Goal: Information Seeking & Learning: Learn about a topic

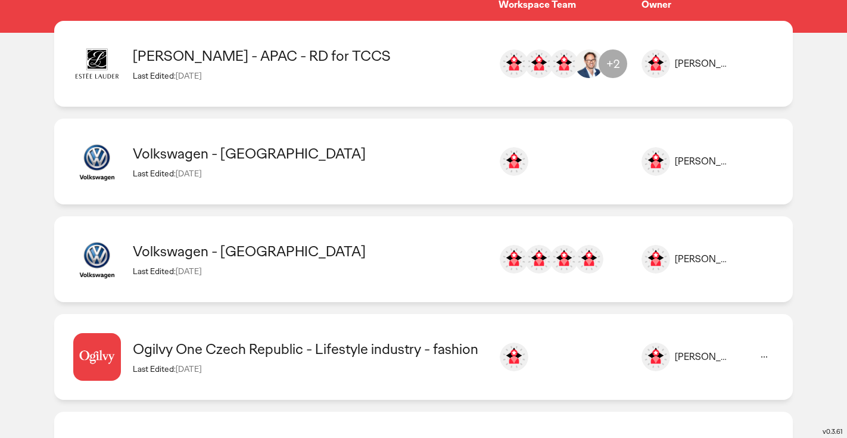
scroll to position [136, 0]
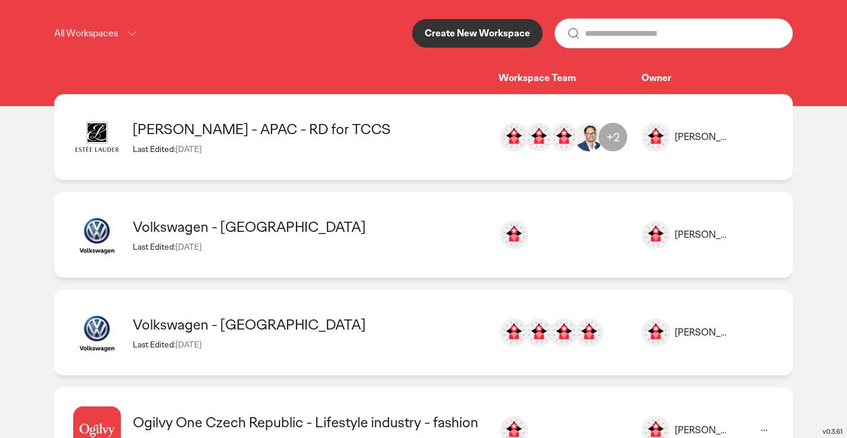
click at [332, 138] on div "[PERSON_NAME] - APAC - RD for TCCS" at bounding box center [310, 129] width 354 height 18
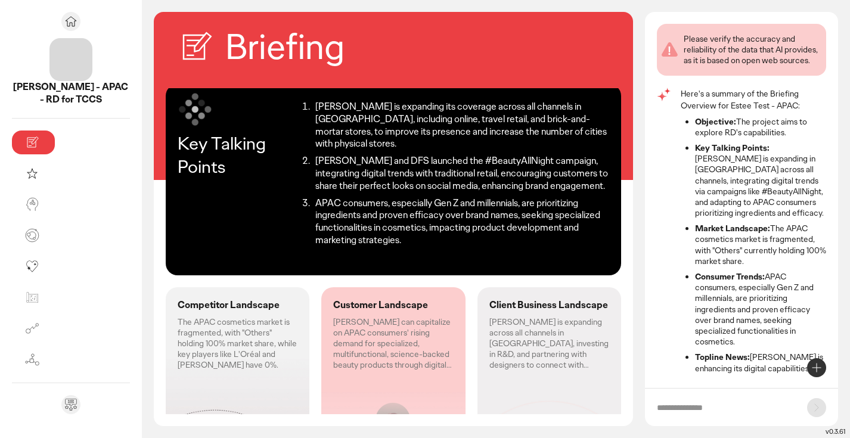
scroll to position [17, 0]
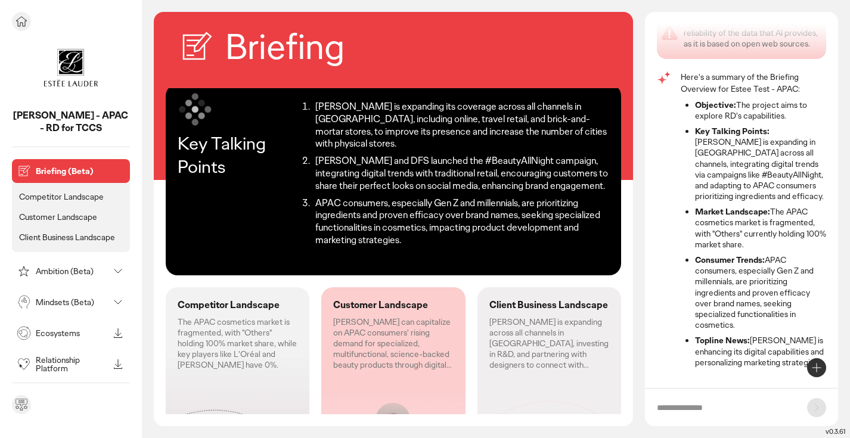
click at [73, 172] on p "Briefing (Beta)" at bounding box center [80, 171] width 89 height 8
click at [68, 198] on p "Competitor Landscape" at bounding box center [61, 196] width 85 height 11
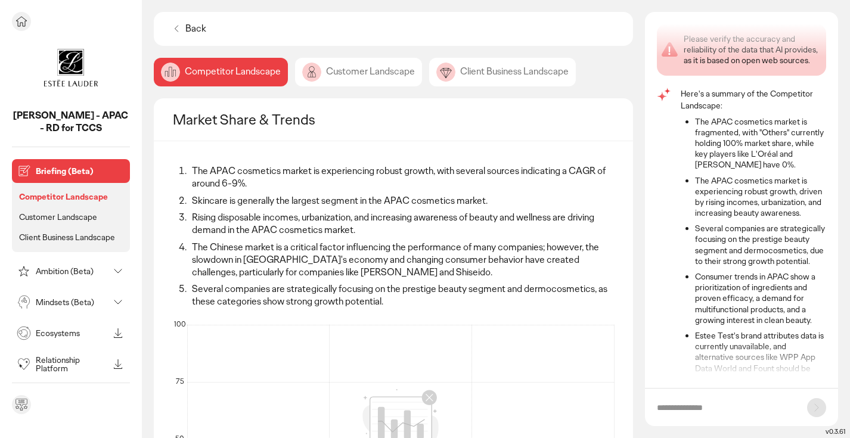
scroll to position [27, 0]
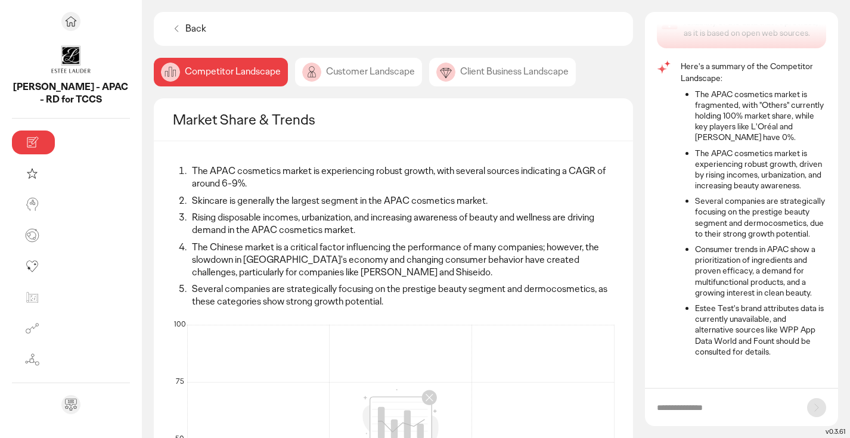
click at [299, 76] on div "Customer Landscape" at bounding box center [358, 72] width 127 height 29
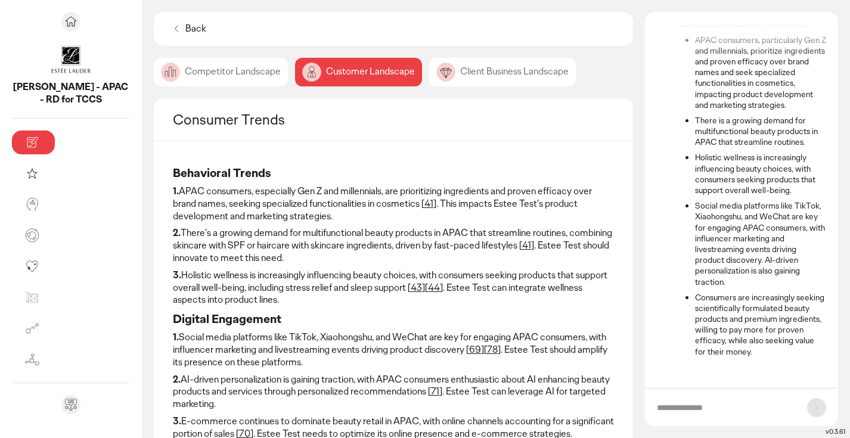
scroll to position [92, 0]
click at [429, 73] on div "Client Business Landscape" at bounding box center [502, 72] width 147 height 29
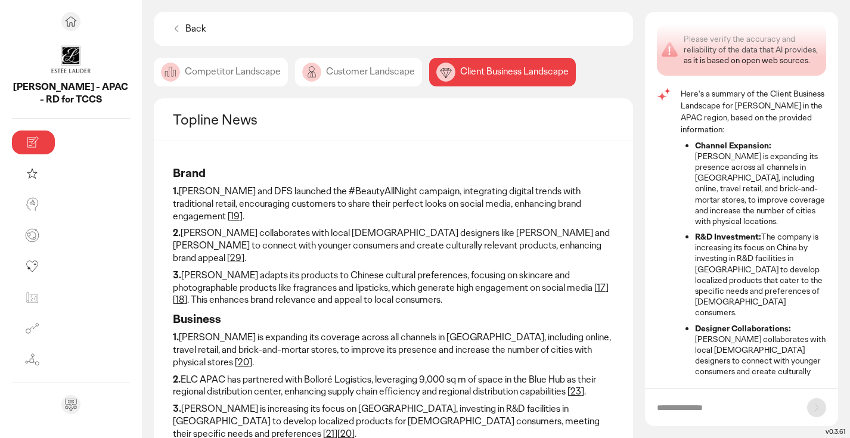
scroll to position [9, 0]
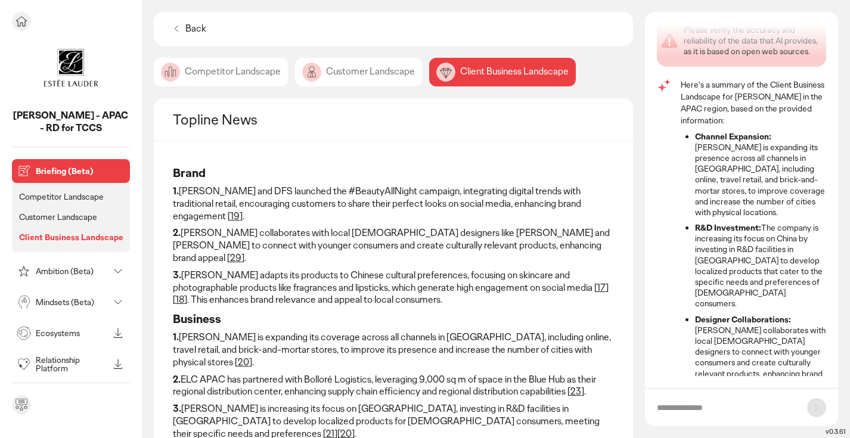
click at [113, 269] on icon at bounding box center [118, 271] width 14 height 14
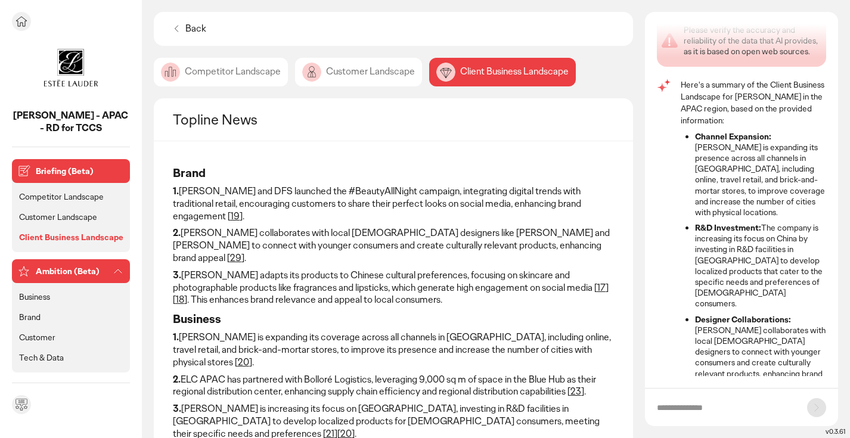
click at [48, 297] on p "Business" at bounding box center [34, 296] width 31 height 11
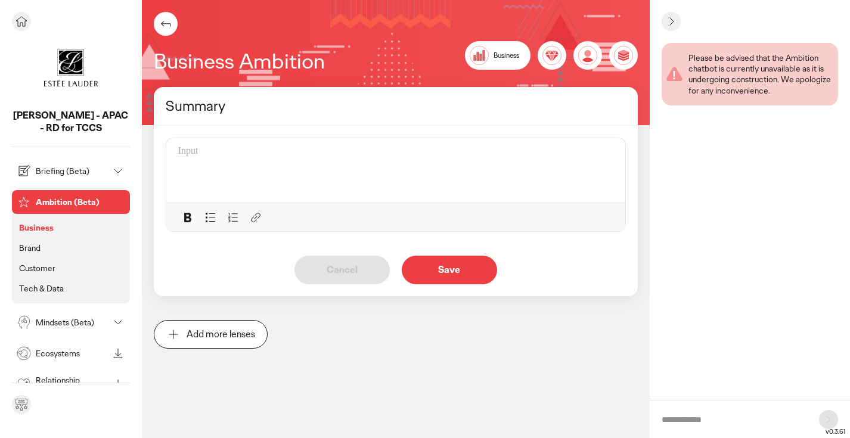
click at [32, 247] on p "Brand" at bounding box center [29, 247] width 21 height 11
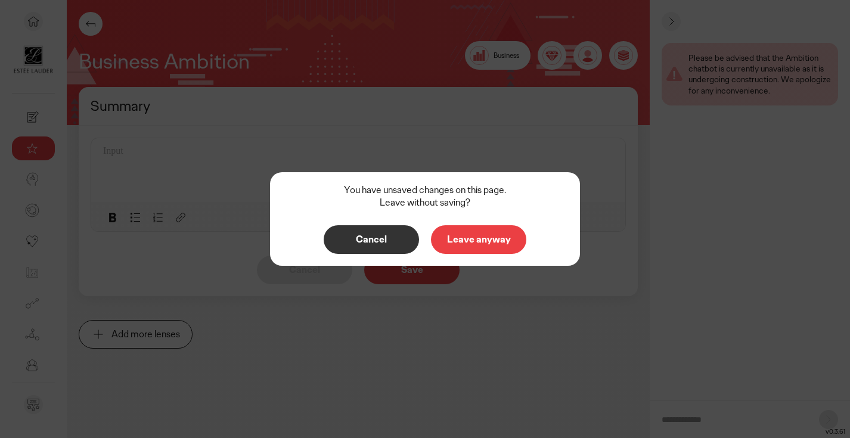
click at [364, 239] on p "Cancel" at bounding box center [371, 240] width 70 height 10
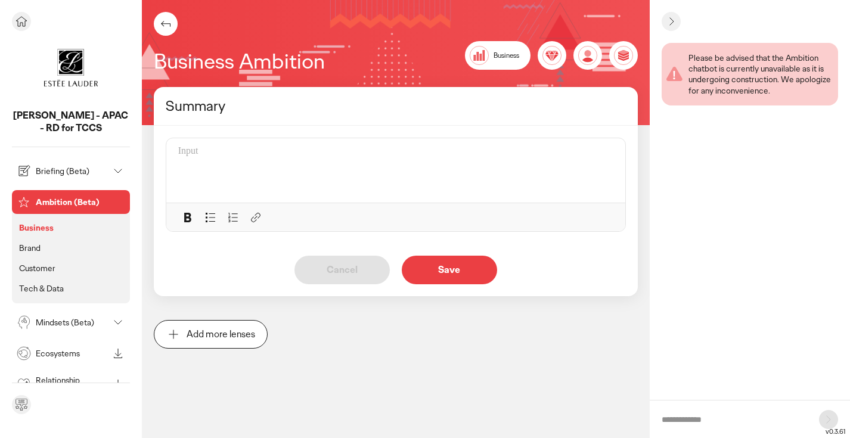
click at [67, 324] on p "Mindsets (Beta)" at bounding box center [72, 322] width 73 height 8
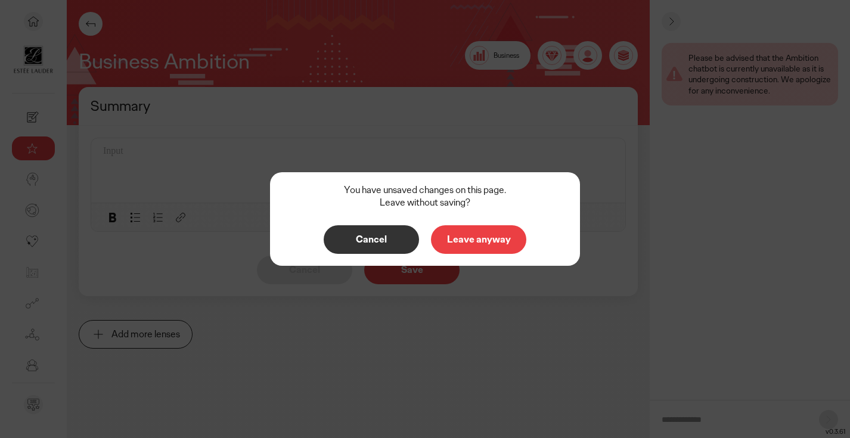
click at [356, 243] on p "Cancel" at bounding box center [371, 240] width 70 height 10
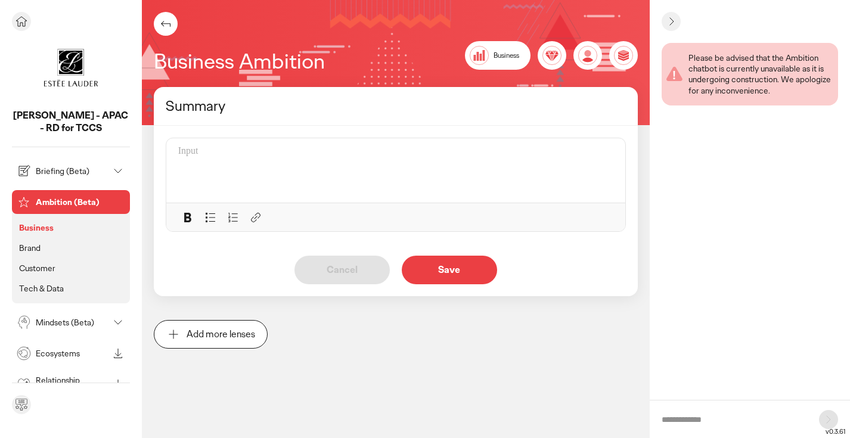
click at [113, 318] on icon at bounding box center [118, 322] width 14 height 14
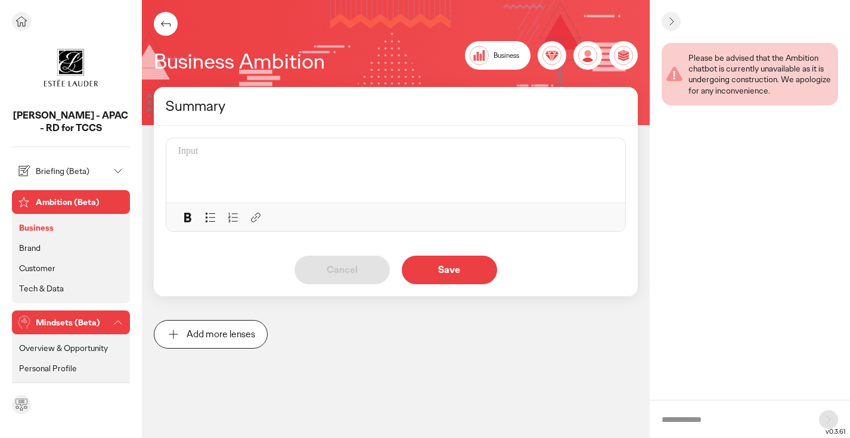
click at [88, 347] on p "Overview & Opportunity" at bounding box center [63, 348] width 89 height 11
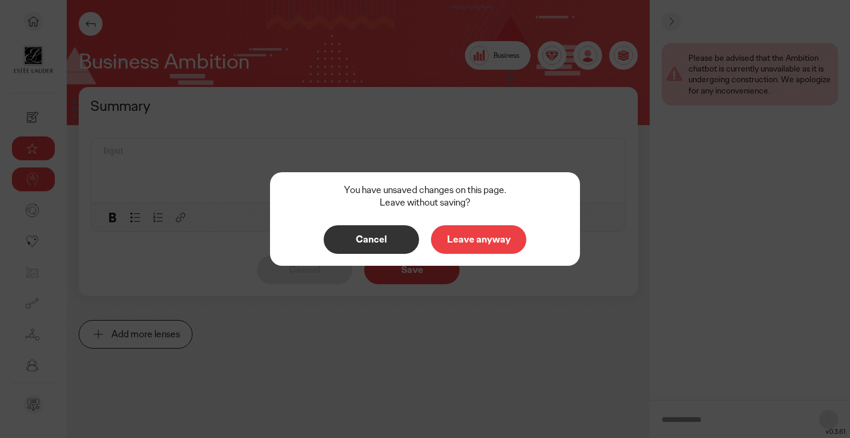
click at [472, 244] on p "Leave anyway" at bounding box center [478, 240] width 70 height 10
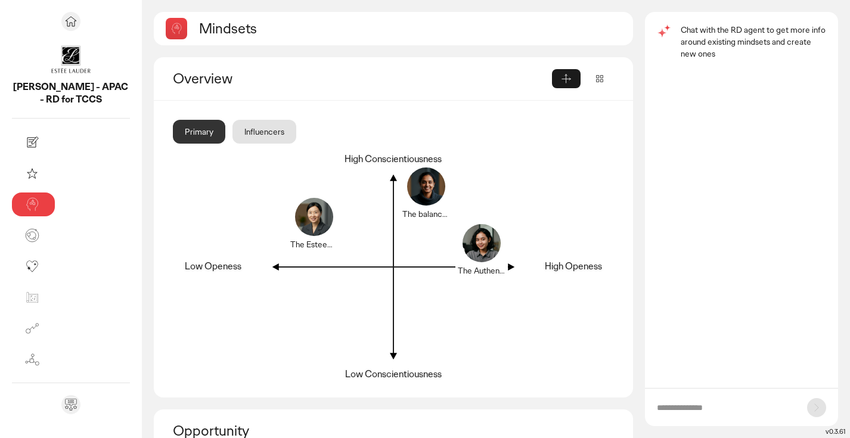
click at [232, 134] on div "Influencers" at bounding box center [264, 132] width 64 height 24
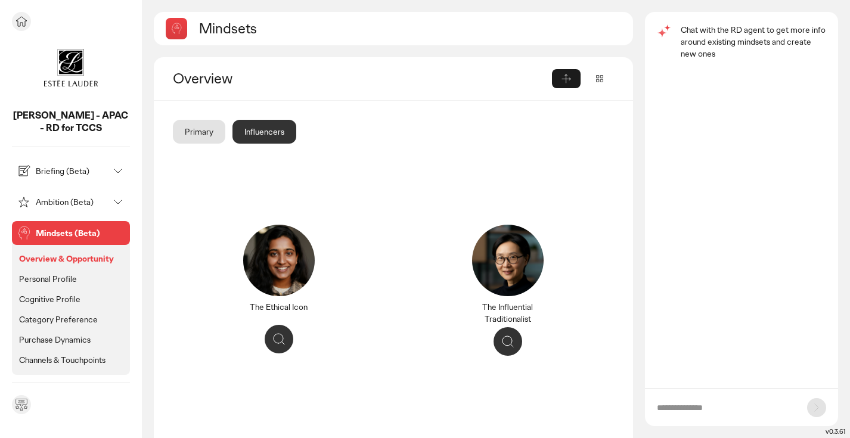
click at [58, 276] on p "Personal Profile" at bounding box center [48, 278] width 58 height 11
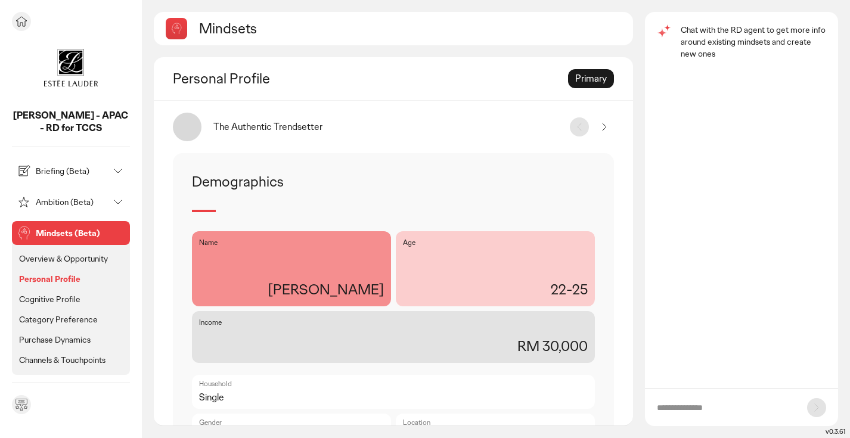
click at [51, 298] on p "Cognitive Profile" at bounding box center [49, 299] width 61 height 11
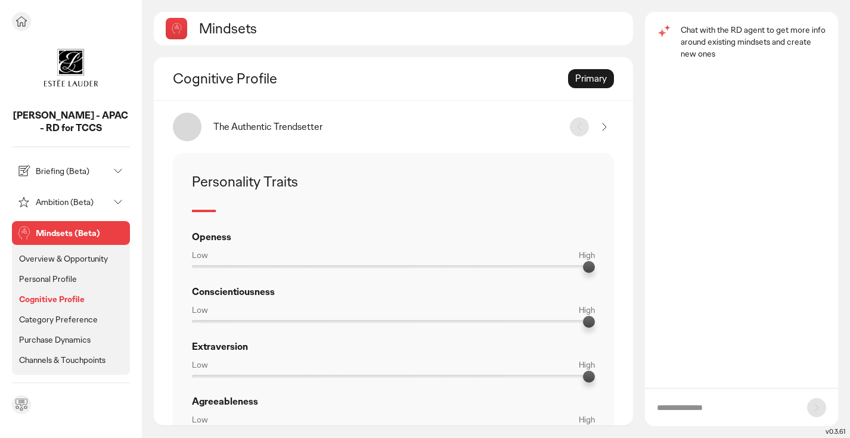
click at [44, 316] on p "Category Preference" at bounding box center [58, 319] width 79 height 11
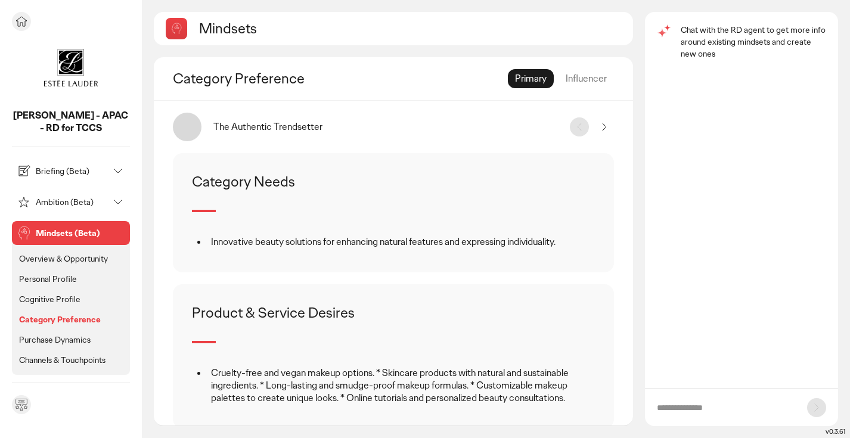
click at [39, 340] on p "Purchase Dynamics" at bounding box center [54, 339] width 71 height 11
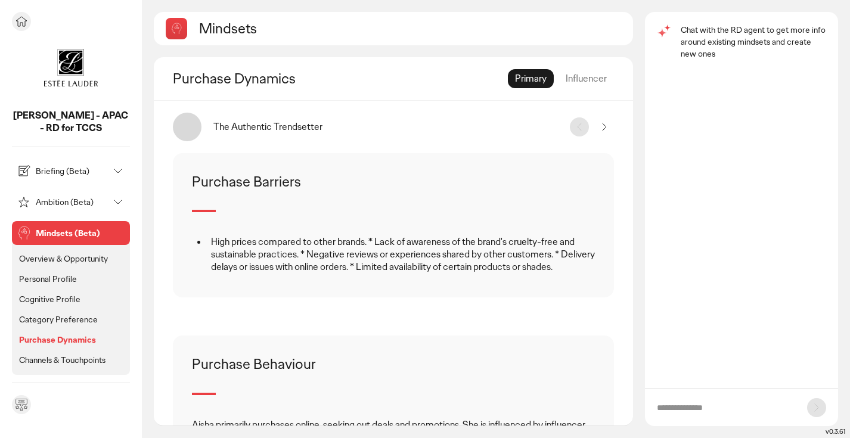
click at [36, 357] on p "Channels & Touchpoints" at bounding box center [62, 360] width 86 height 11
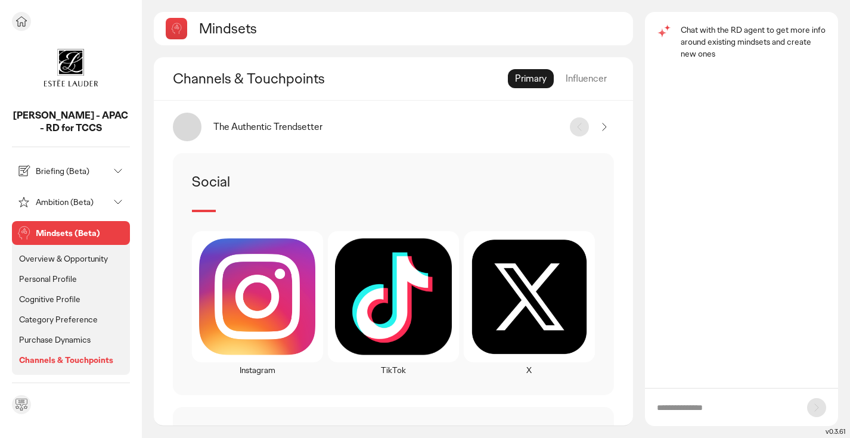
click at [79, 172] on p "Briefing (Beta)" at bounding box center [72, 171] width 73 height 8
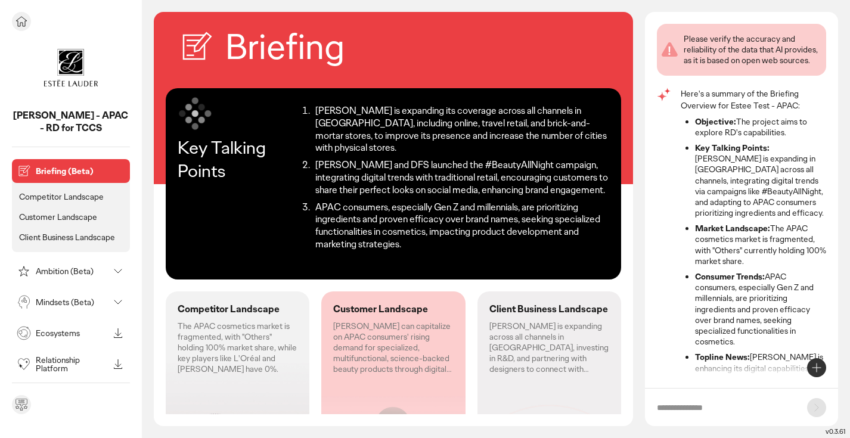
scroll to position [17, 0]
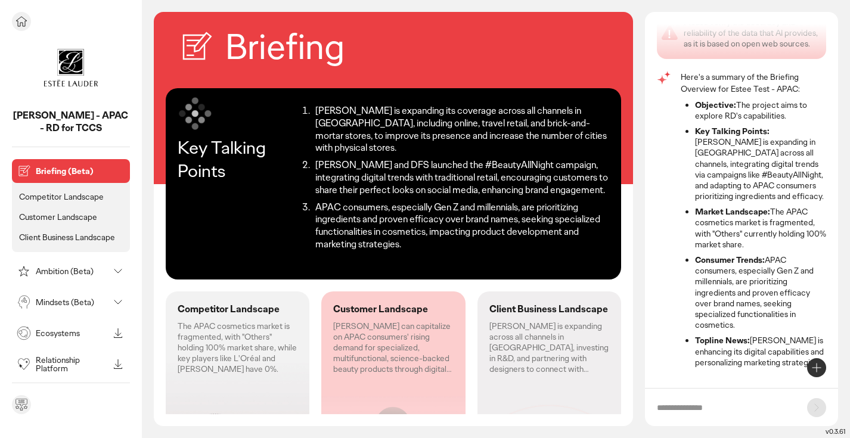
click at [86, 198] on p "Competitor Landscape" at bounding box center [61, 196] width 85 height 11
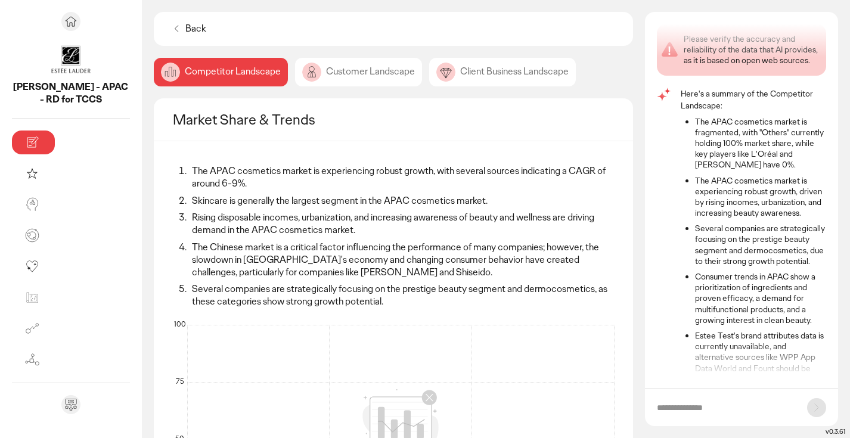
scroll to position [27, 0]
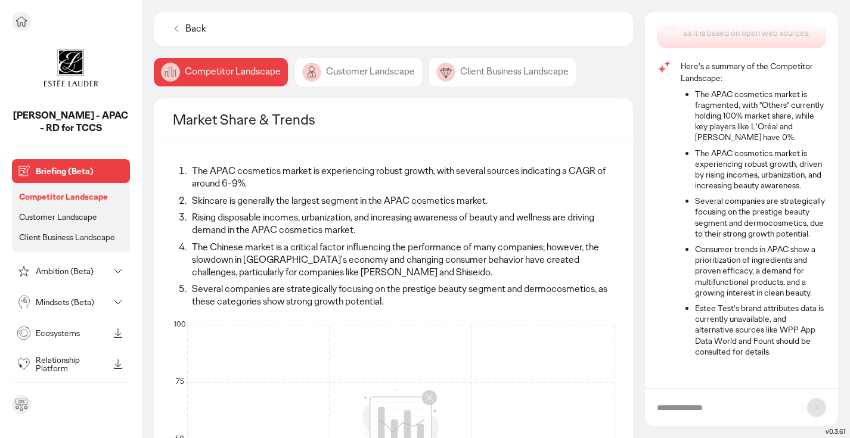
click at [50, 267] on p "Ambition (Beta)" at bounding box center [72, 271] width 73 height 8
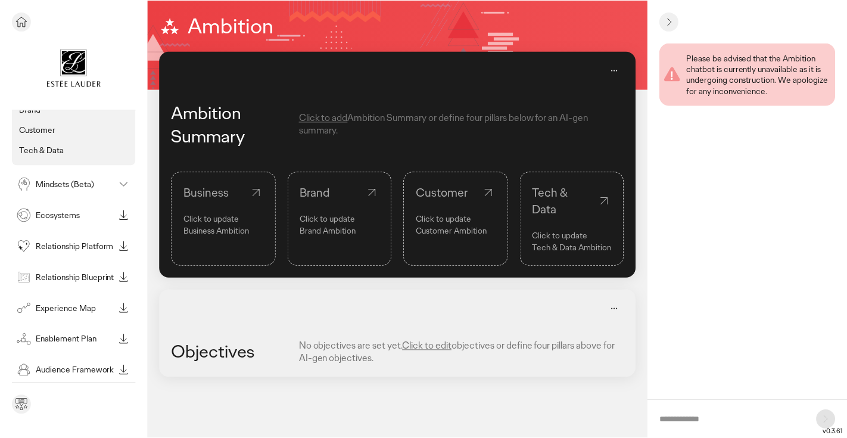
scroll to position [104, 0]
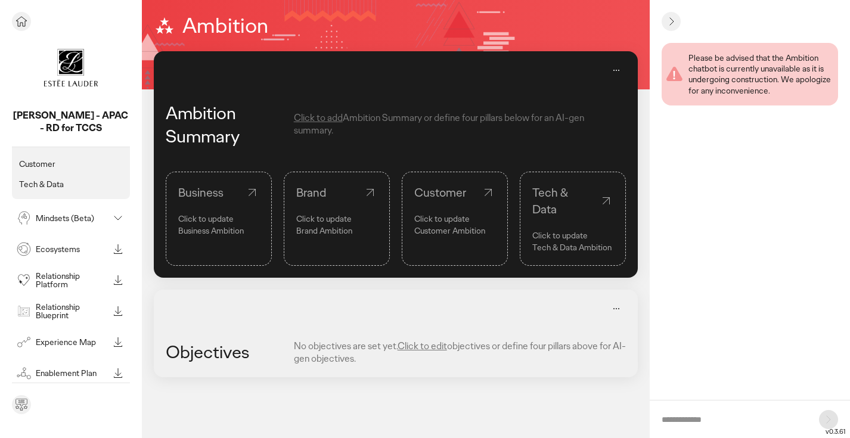
click at [73, 254] on div "Ecosystems" at bounding box center [61, 249] width 94 height 19
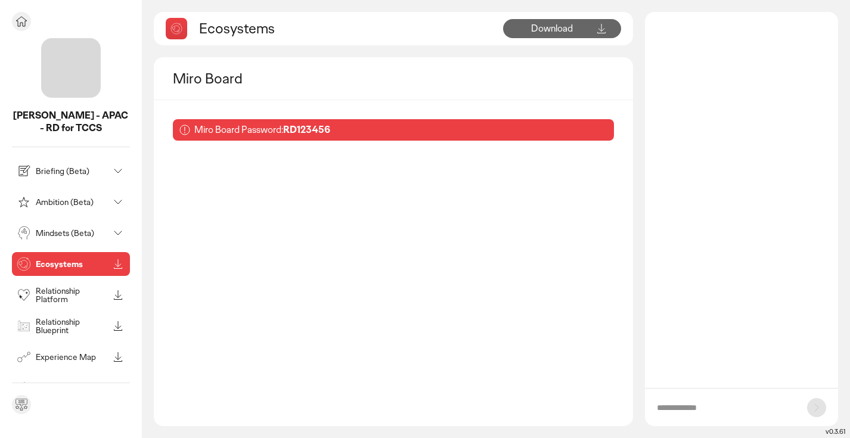
click at [24, 23] on icon at bounding box center [21, 22] width 11 height 10
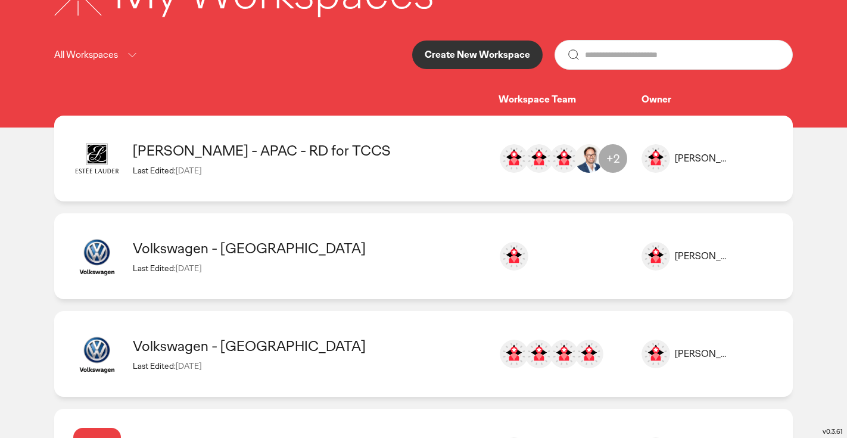
scroll to position [111, 0]
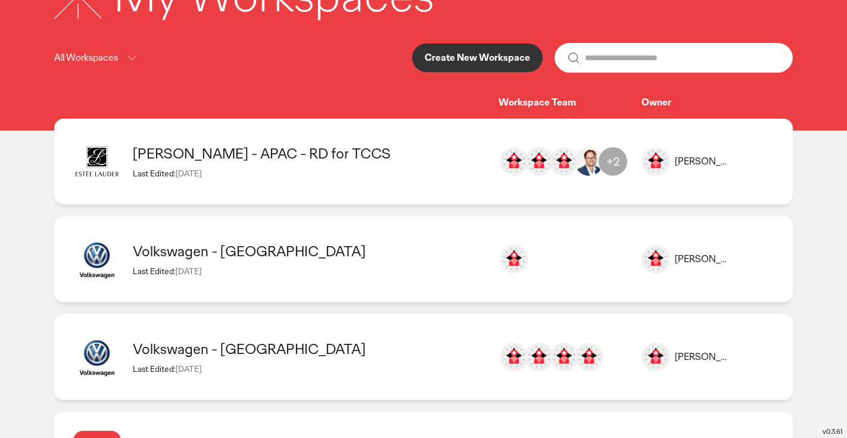
click at [616, 159] on div "+2" at bounding box center [613, 161] width 29 height 29
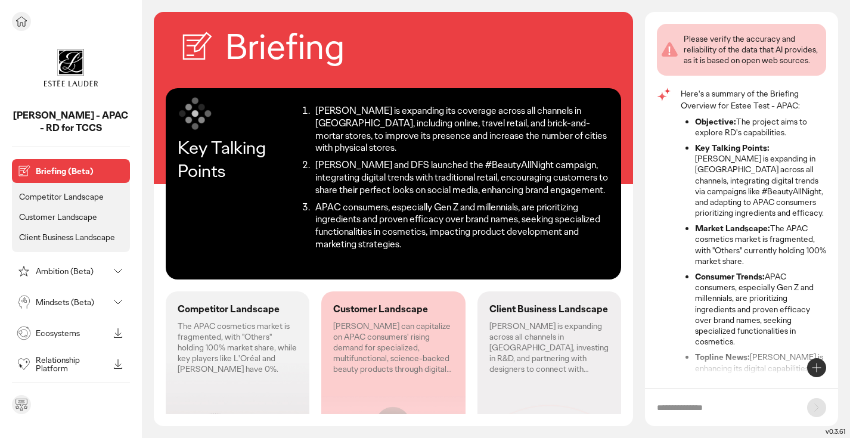
click at [53, 197] on p "Competitor Landscape" at bounding box center [61, 196] width 85 height 11
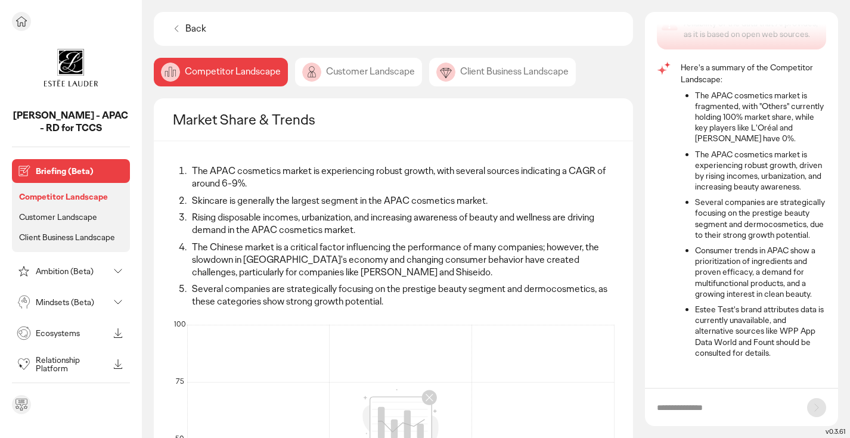
scroll to position [27, 0]
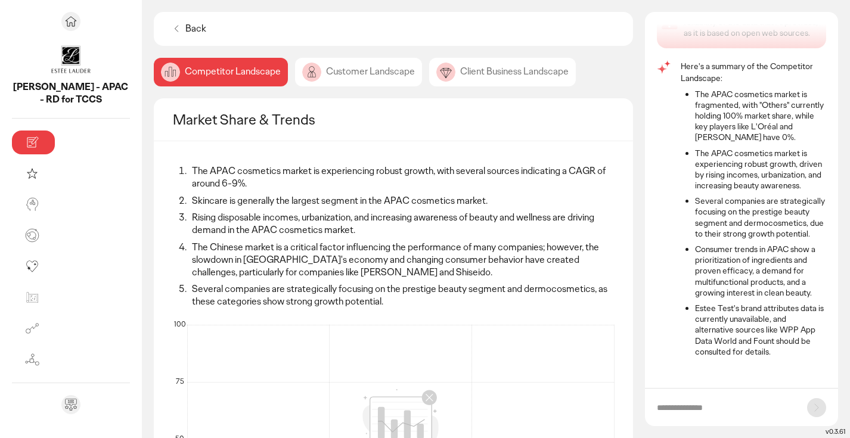
click at [295, 73] on div "Customer Landscape" at bounding box center [358, 72] width 127 height 29
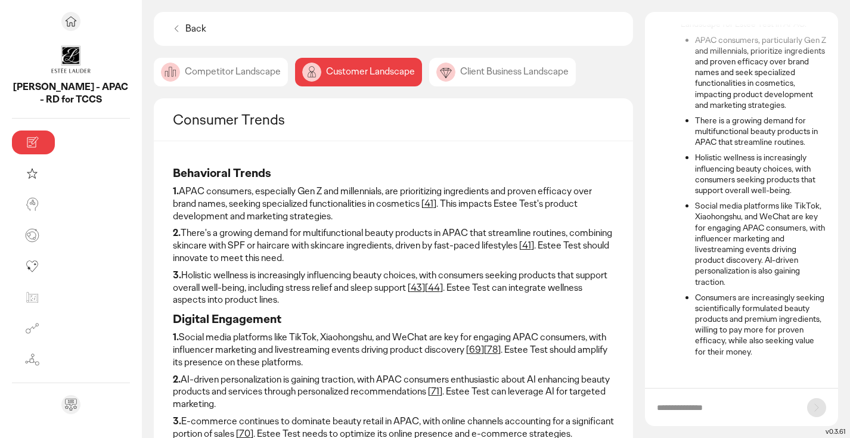
click at [429, 76] on div "Client Business Landscape" at bounding box center [502, 72] width 147 height 29
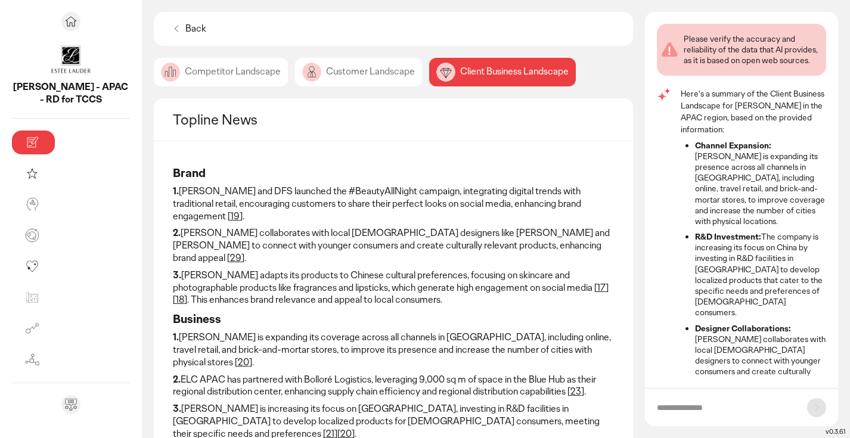
scroll to position [9, 0]
